Goal: Transaction & Acquisition: Purchase product/service

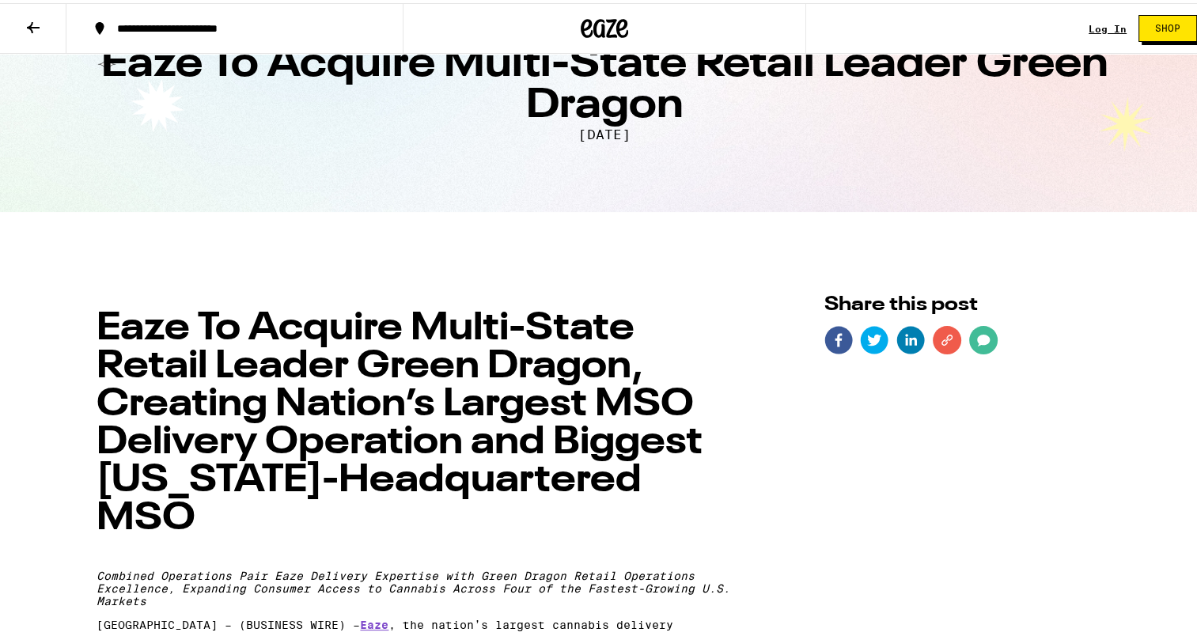
click at [600, 26] on icon at bounding box center [604, 25] width 47 height 28
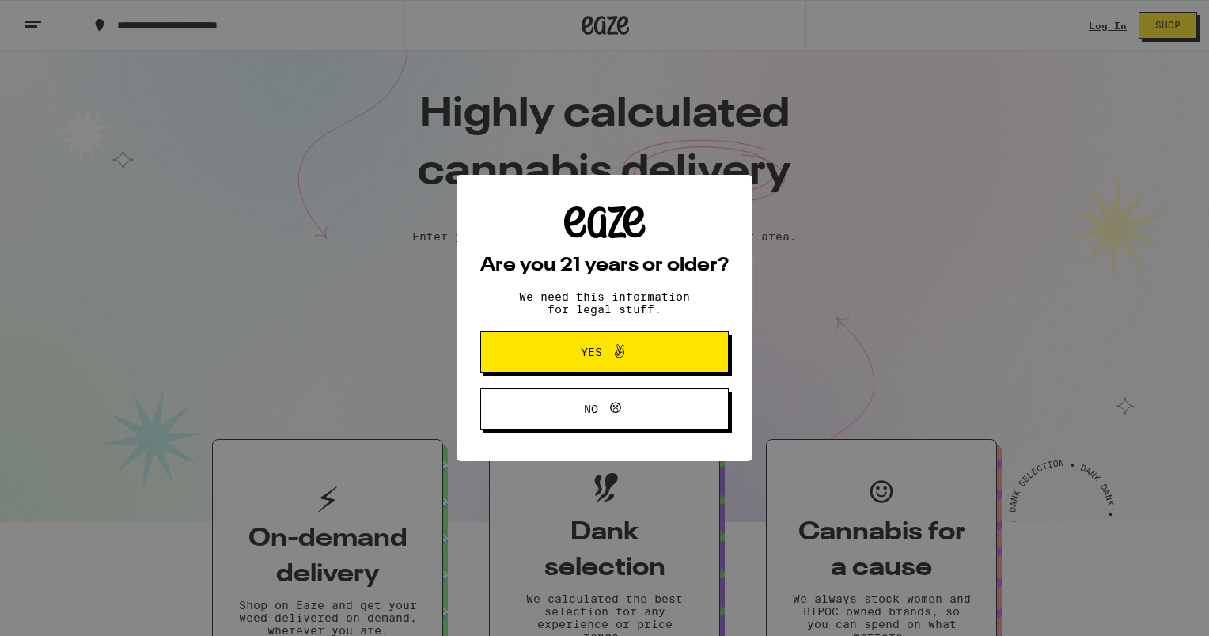
click at [636, 358] on span "Yes" at bounding box center [604, 352] width 120 height 21
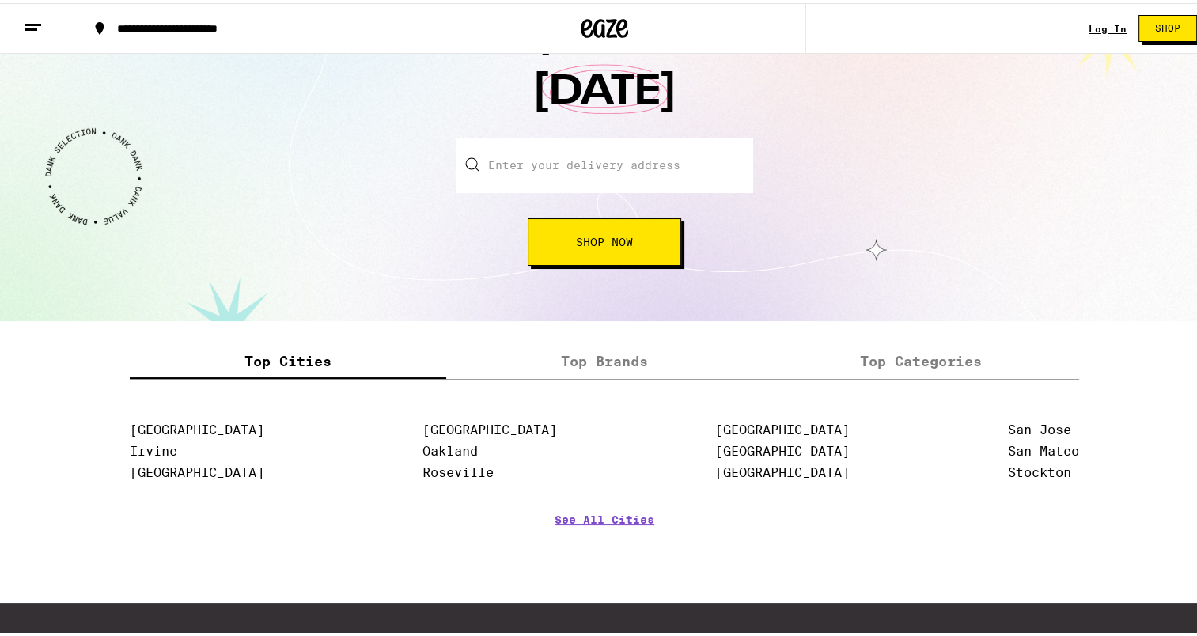
scroll to position [1769, 0]
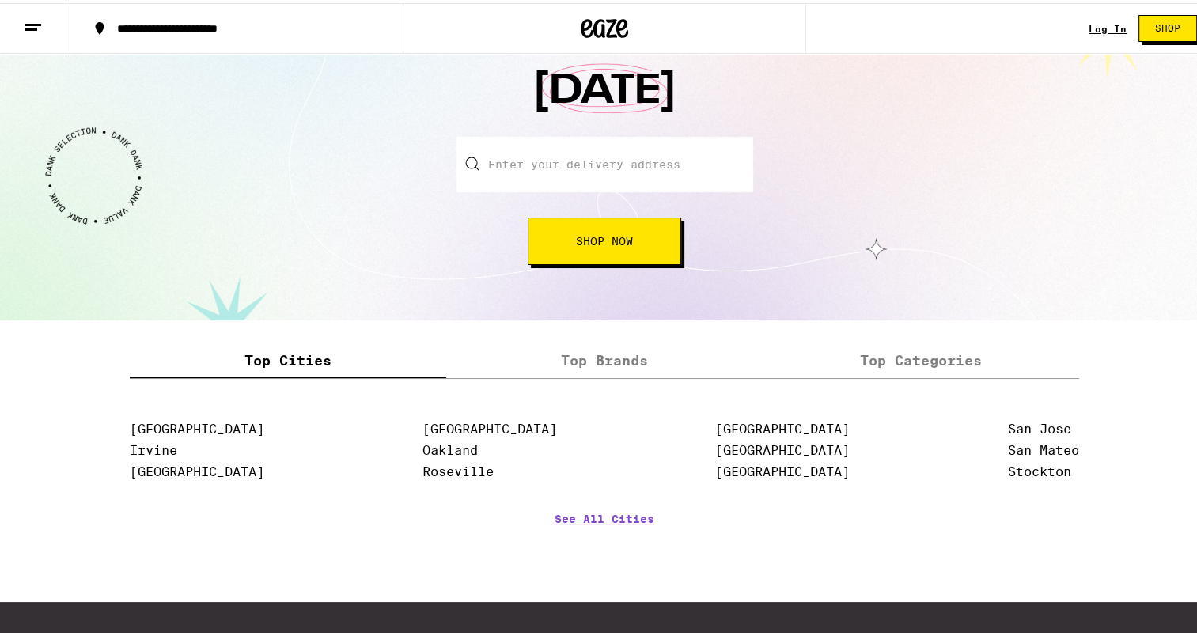
click at [943, 223] on div "Enter your delivery address Shop Now" at bounding box center [605, 198] width 1178 height 128
click at [602, 523] on link "See All Cities" at bounding box center [605, 539] width 100 height 59
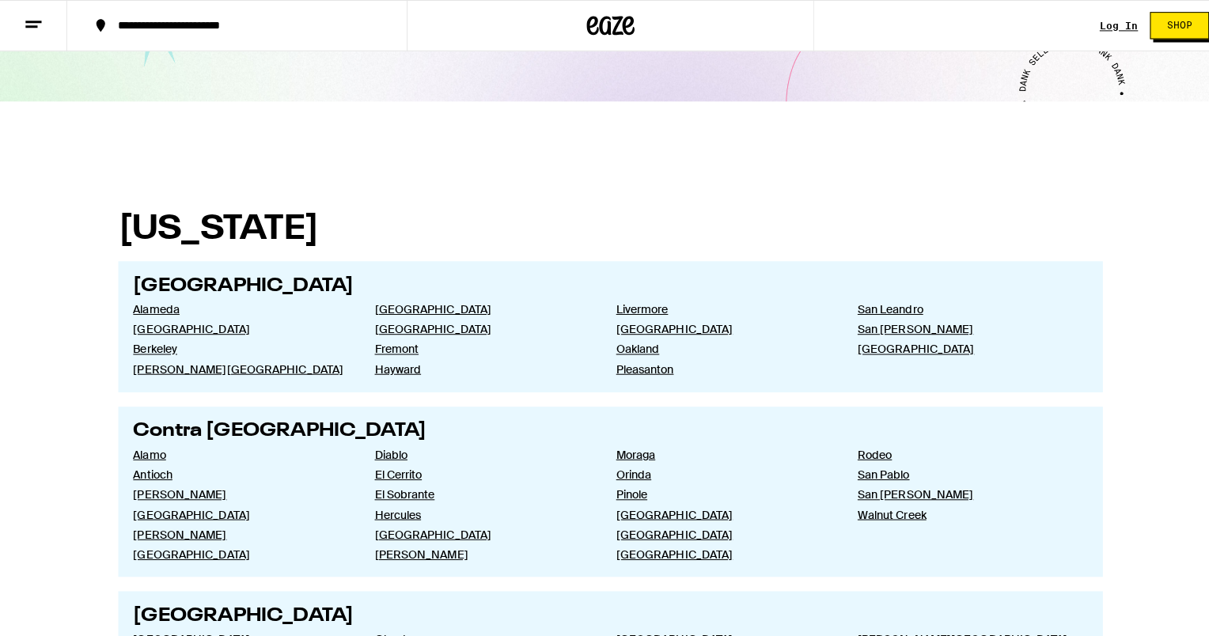
scroll to position [285, 0]
